Goal: Task Accomplishment & Management: Use online tool/utility

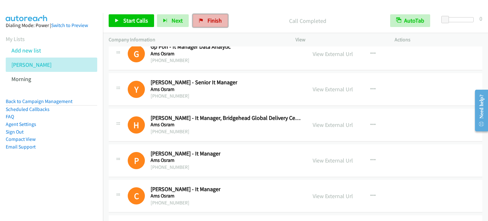
click at [207, 23] on span "Finish" at bounding box center [214, 20] width 14 height 7
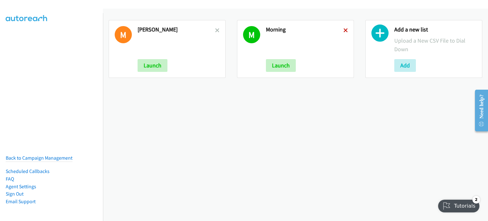
click at [343, 30] on icon at bounding box center [345, 31] width 4 height 4
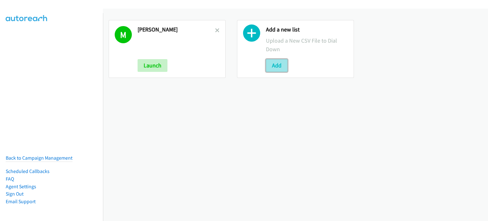
click at [277, 63] on button "Add" at bounding box center [277, 65] width 22 height 13
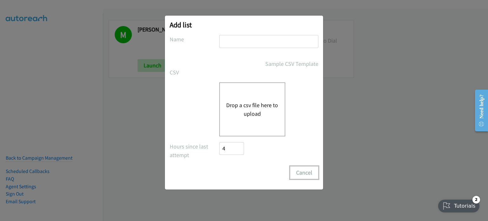
click at [307, 174] on button "Cancel" at bounding box center [304, 172] width 28 height 13
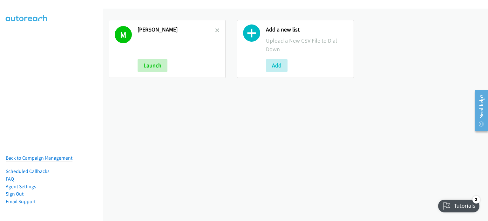
click at [218, 29] on div "M Mary Launch" at bounding box center [167, 49] width 117 height 58
click at [217, 29] on icon at bounding box center [217, 31] width 4 height 4
click at [274, 65] on button "Add" at bounding box center [277, 65] width 22 height 13
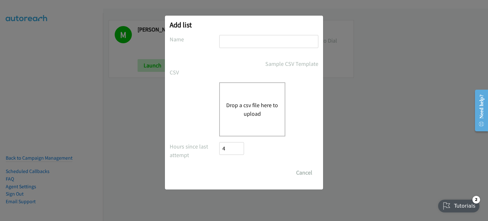
click at [248, 41] on input "text" at bounding box center [268, 41] width 99 height 13
type input "Afternoon Camp"
click at [250, 103] on button "Drop a csv file here to upload" at bounding box center [252, 109] width 52 height 17
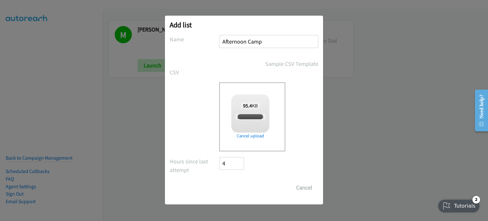
checkbox input "true"
click at [249, 184] on input "Save List" at bounding box center [235, 187] width 33 height 13
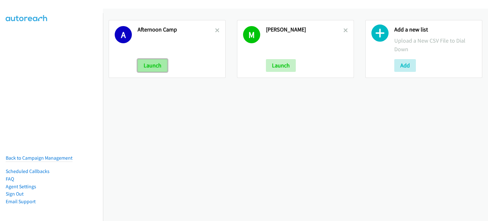
click at [147, 64] on button "Launch" at bounding box center [152, 65] width 30 height 13
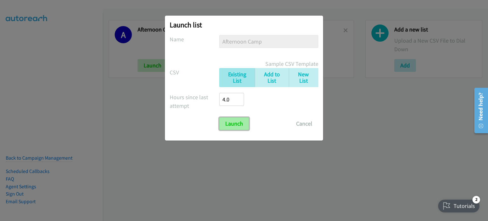
click at [237, 124] on input "Launch" at bounding box center [234, 123] width 30 height 13
